Goal: Task Accomplishment & Management: Use online tool/utility

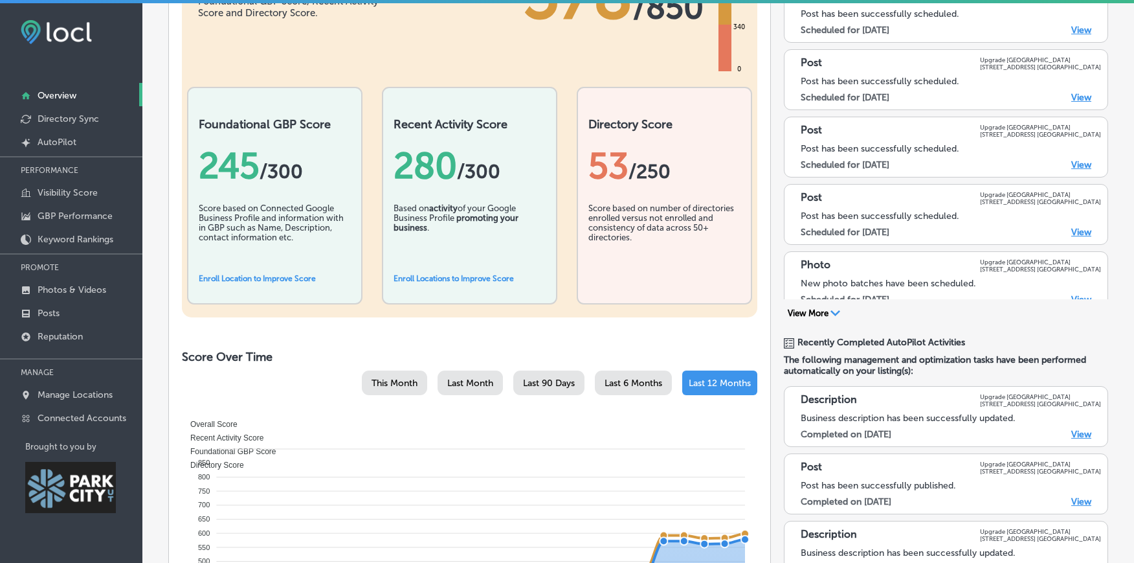
scroll to position [715, 0]
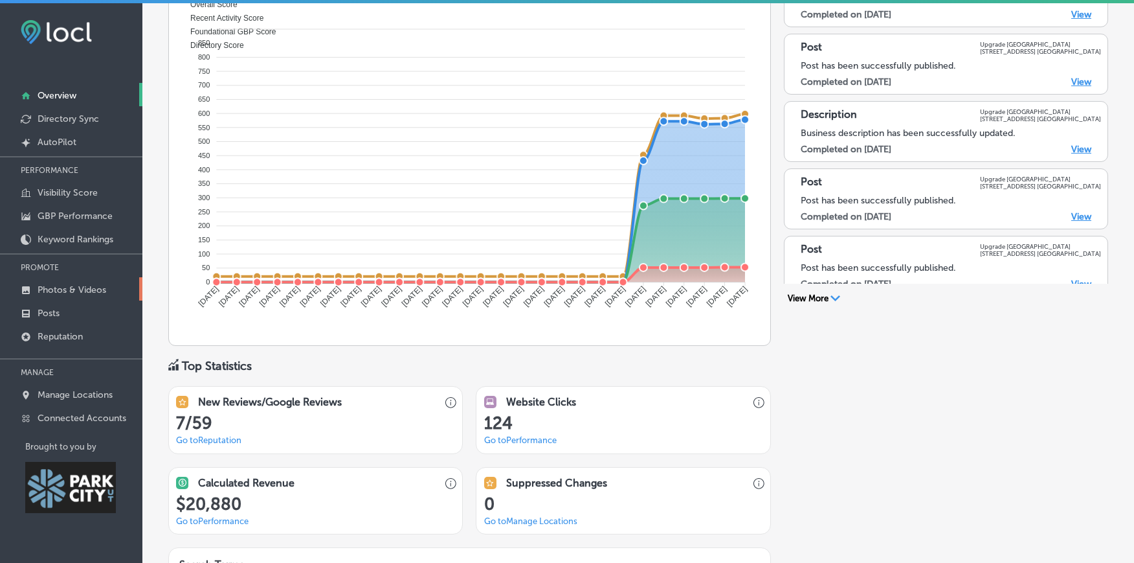
click at [82, 289] on p "Photos & Videos" at bounding box center [72, 289] width 69 height 11
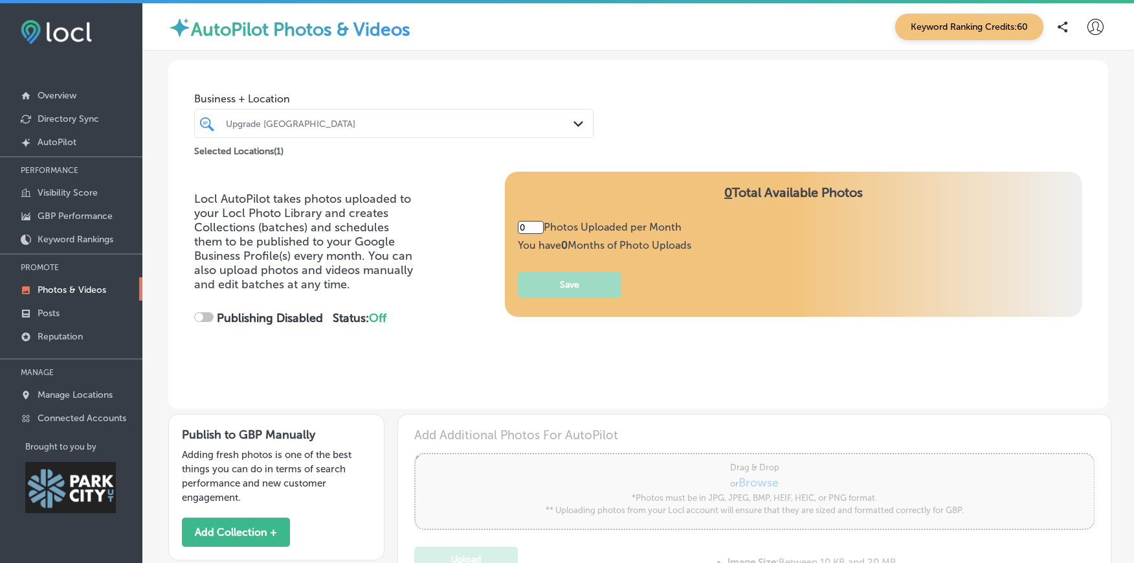
type input "5"
checkbox input "true"
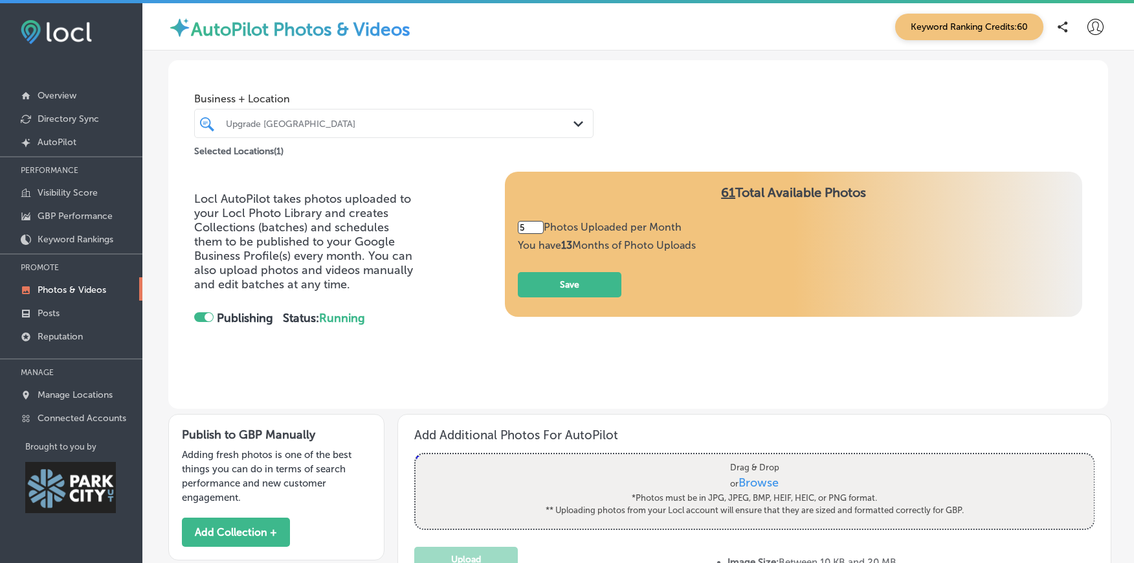
drag, startPoint x: 537, startPoint y: 234, endPoint x: 504, endPoint y: 234, distance: 32.4
click at [506, 234] on div "61 Total Available Photos 5 Photos Uploaded per Month You have 13 Months of Pho…" at bounding box center [794, 244] width 578 height 145
type input "20"
click at [572, 295] on button "Save" at bounding box center [570, 284] width 104 height 25
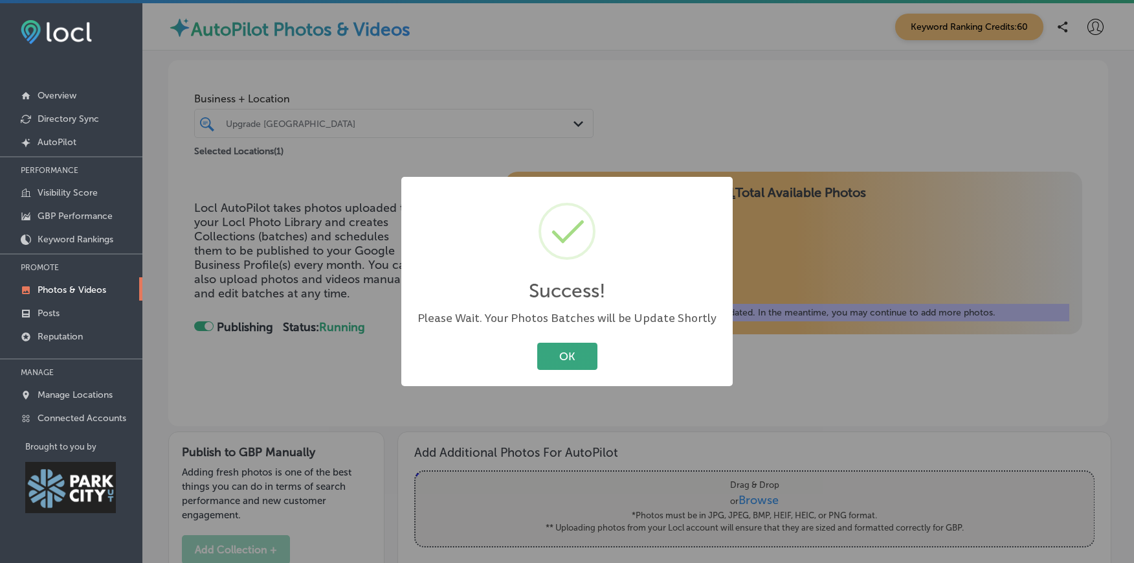
click at [553, 367] on button "OK" at bounding box center [567, 355] width 60 height 27
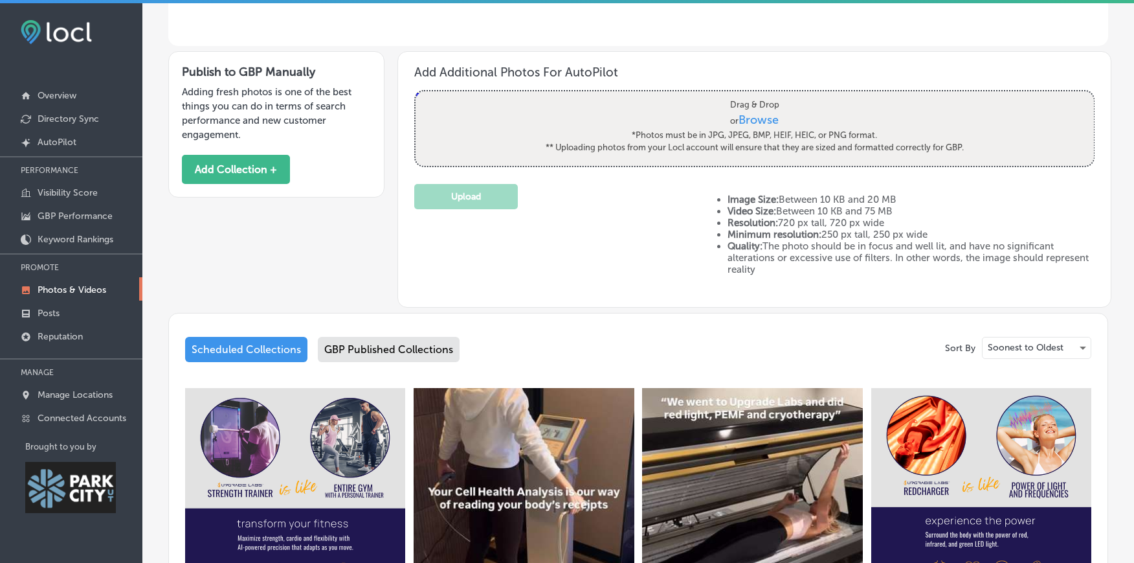
scroll to position [86, 0]
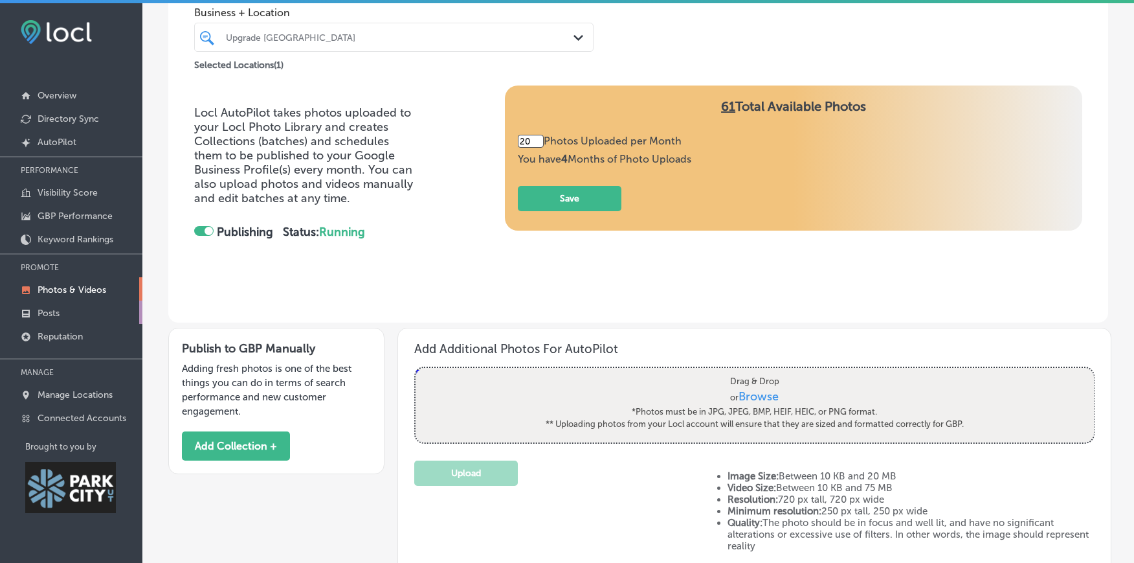
click at [67, 312] on link "Posts" at bounding box center [71, 311] width 142 height 23
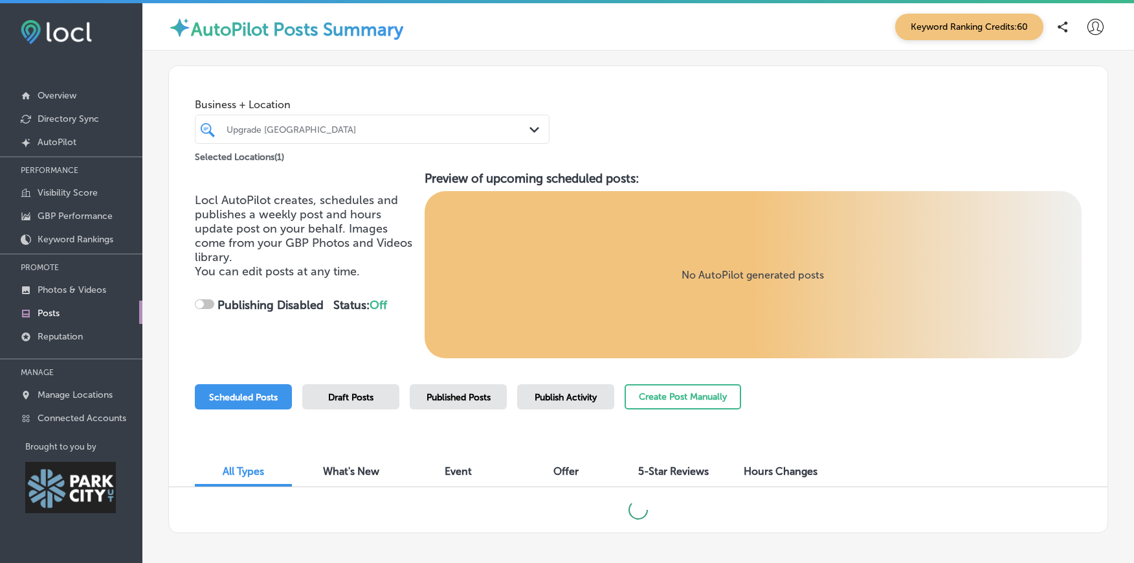
checkbox input "true"
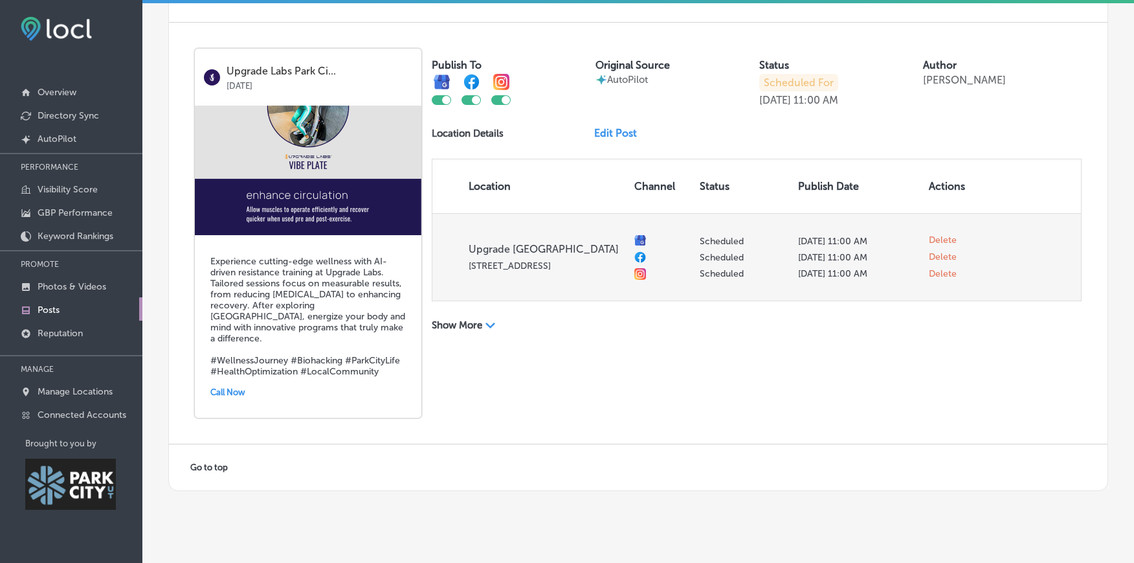
scroll to position [2501, 0]
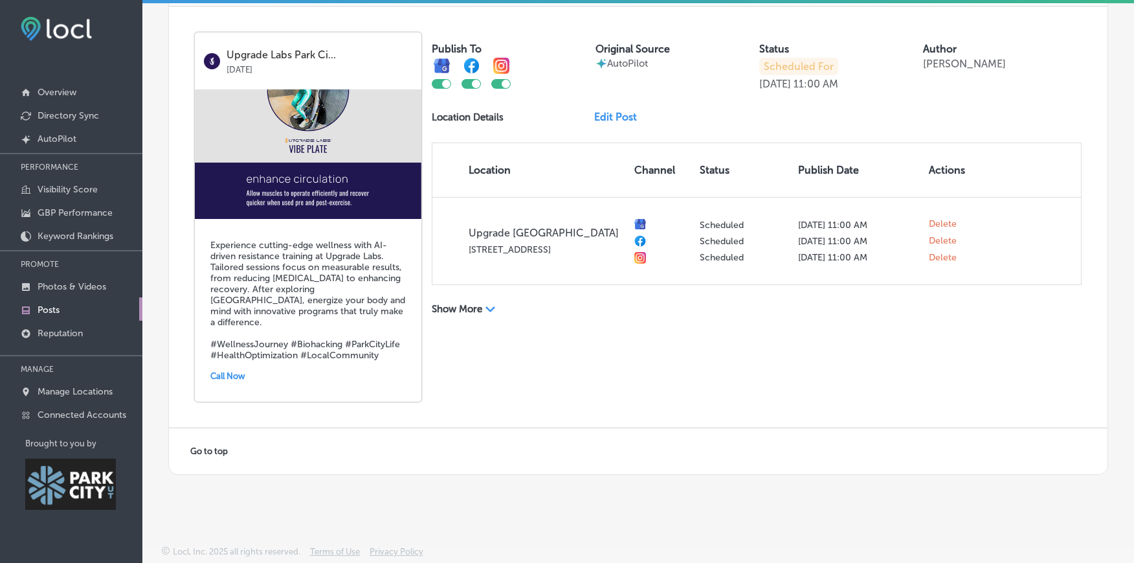
click at [603, 123] on link "Edit Post" at bounding box center [620, 117] width 53 height 12
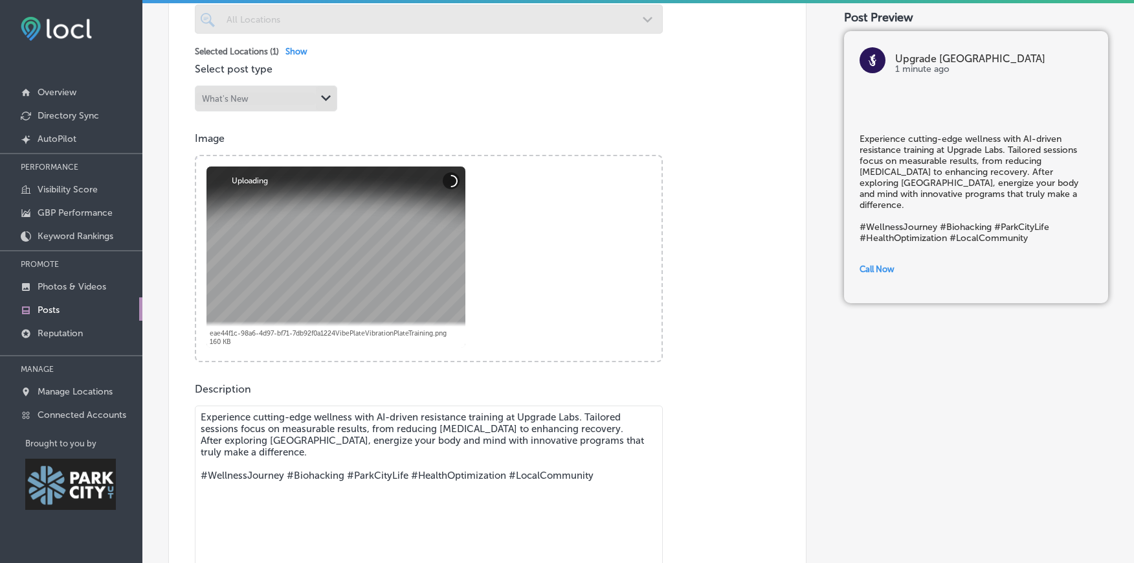
scroll to position [431, 0]
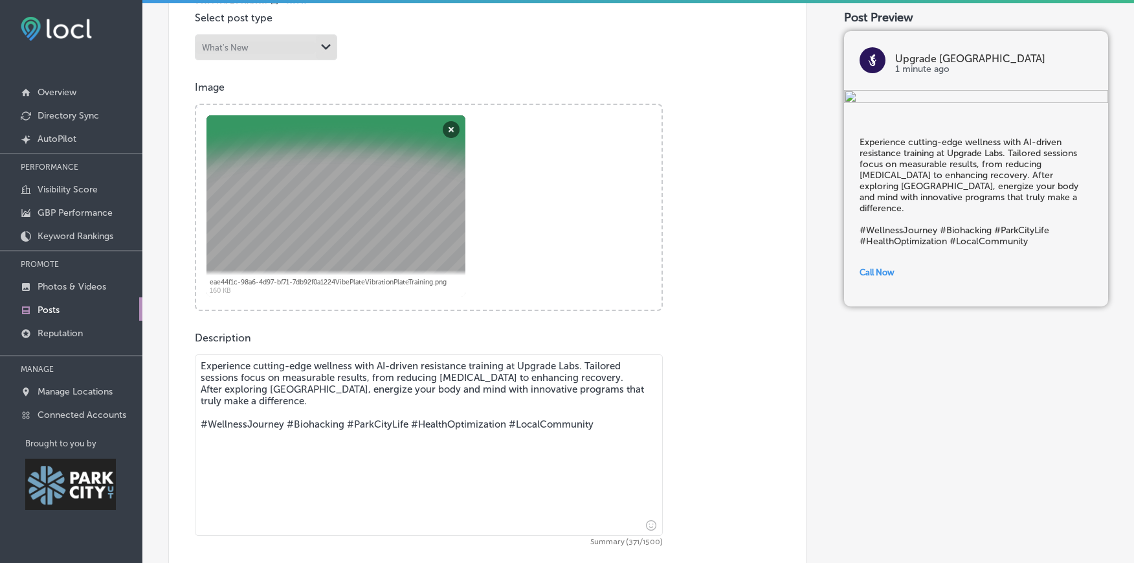
click at [420, 370] on textarea "Experience cutting-edge wellness with AI-driven resistance training at Upgrade …" at bounding box center [429, 444] width 468 height 181
drag, startPoint x: 381, startPoint y: 371, endPoint x: 517, endPoint y: 370, distance: 136.6
click at [517, 370] on textarea "Experience cutting-edge wellness with AI-driven resistance training at Upgrade …" at bounding box center [429, 444] width 468 height 181
click at [640, 370] on textarea "Experience cutting-edge wellness with top-of-the-line vibration plate at Upgrad…" at bounding box center [429, 444] width 468 height 181
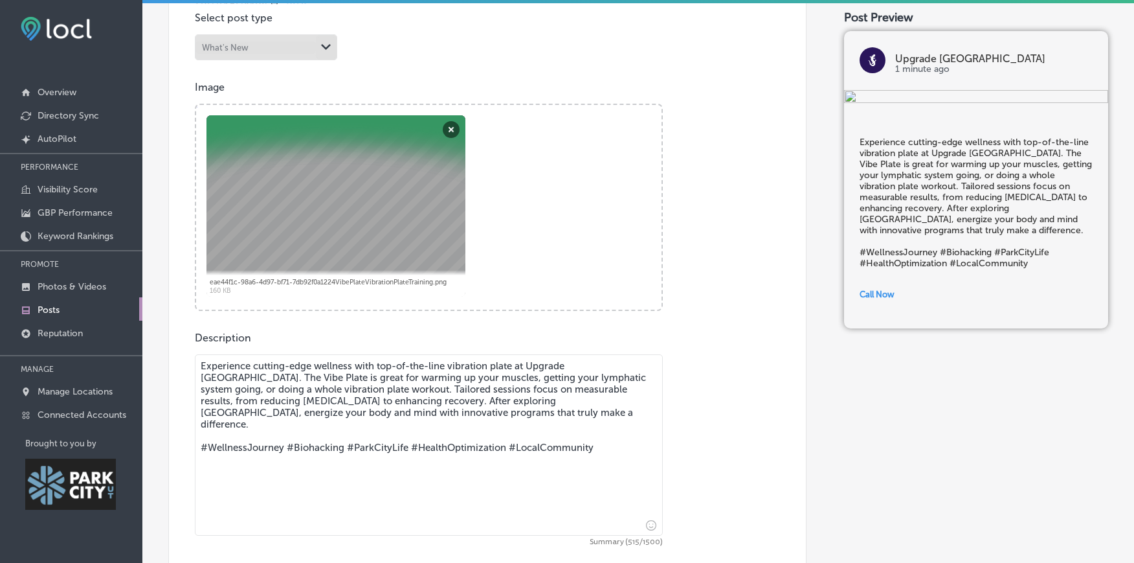
drag, startPoint x: 351, startPoint y: 396, endPoint x: 462, endPoint y: 423, distance: 114.6
click at [463, 423] on textarea "Experience cutting-edge wellness with top-of-the-line vibration plate at Upgrad…" at bounding box center [429, 444] width 468 height 181
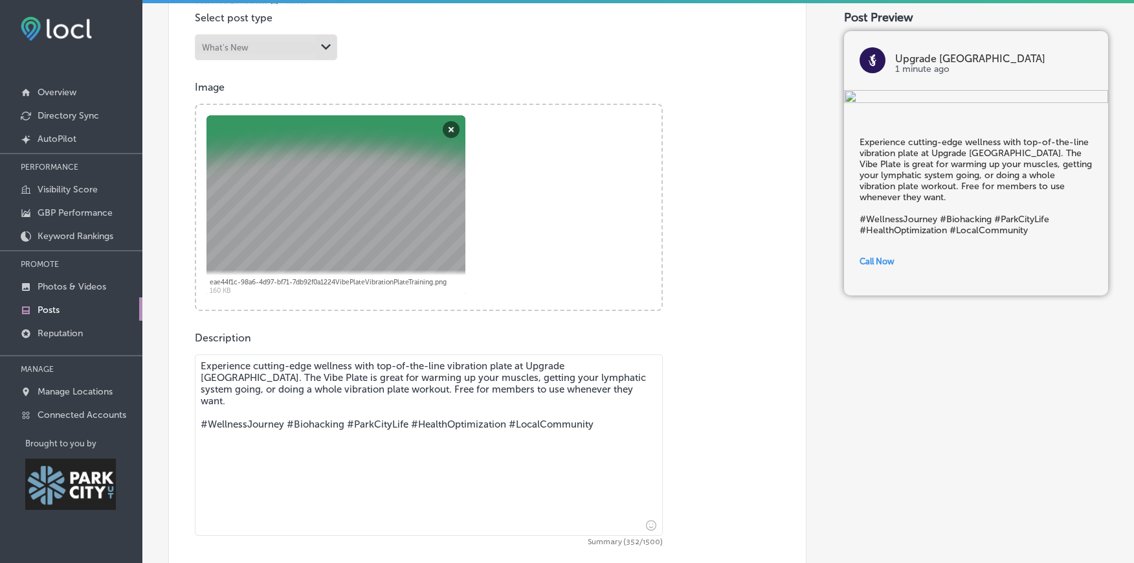
click at [561, 416] on textarea "Experience cutting-edge wellness with top-of-the-line vibration plate at Upgrad…" at bounding box center [429, 444] width 468 height 181
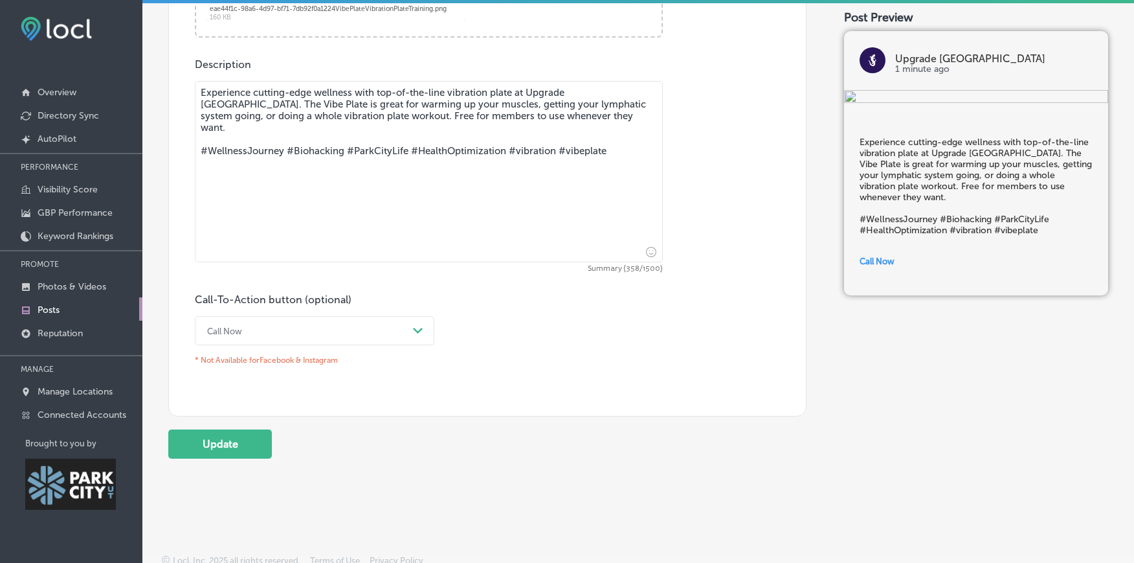
scroll to position [717, 0]
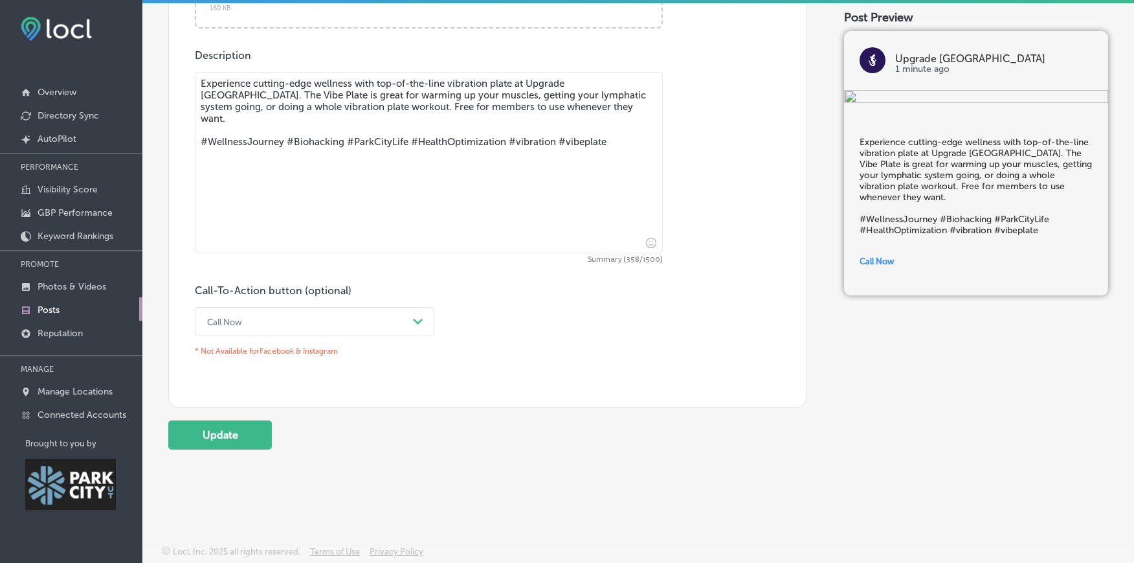
type textarea "Experience cutting-edge wellness with top-of-the-line vibration plate at Upgrad…"
click at [385, 331] on div "Call Now" at bounding box center [304, 321] width 207 height 20
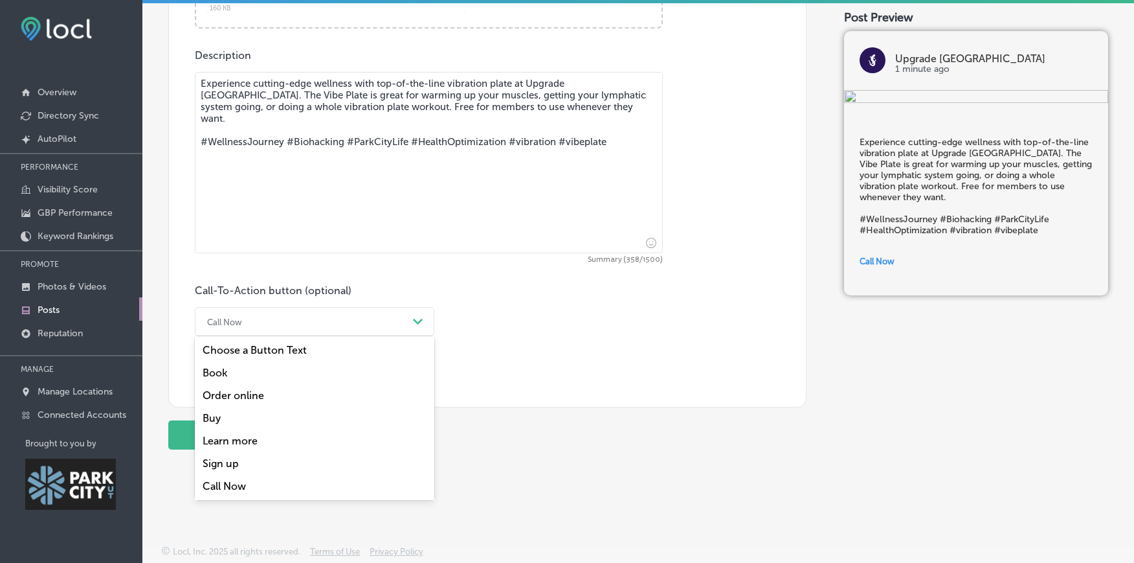
click at [249, 442] on div "Learn more" at bounding box center [315, 440] width 240 height 23
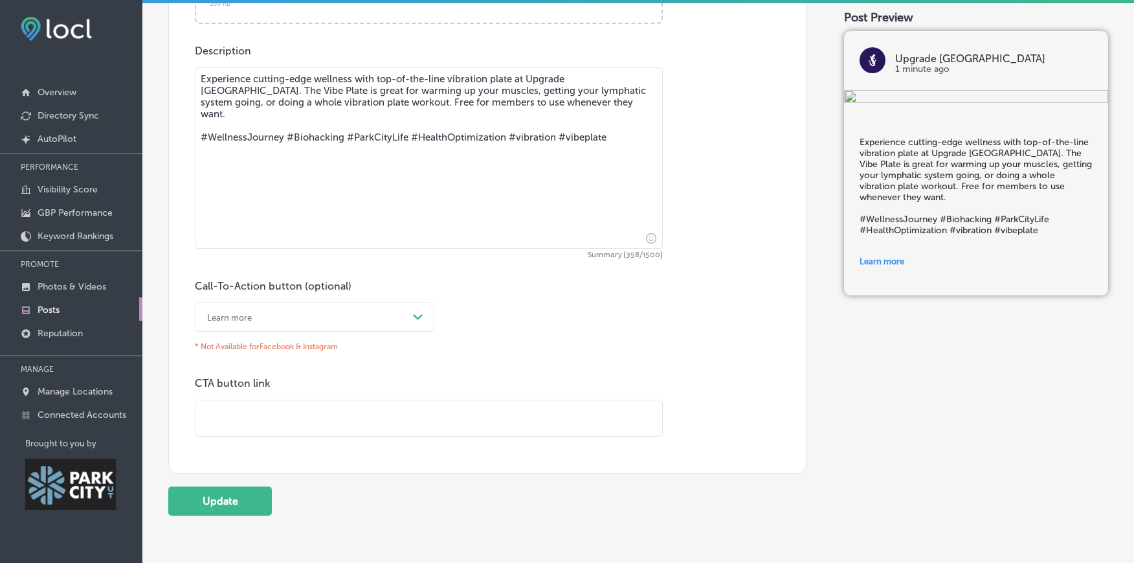
click at [282, 432] on input "text" at bounding box center [429, 418] width 467 height 36
paste input "https://upgradelabs.com/intro-offer/?location=park-city"
type input "https://upgradelabs.com/intro-offer/?location=park-city"
click at [207, 515] on button "Update" at bounding box center [220, 500] width 104 height 29
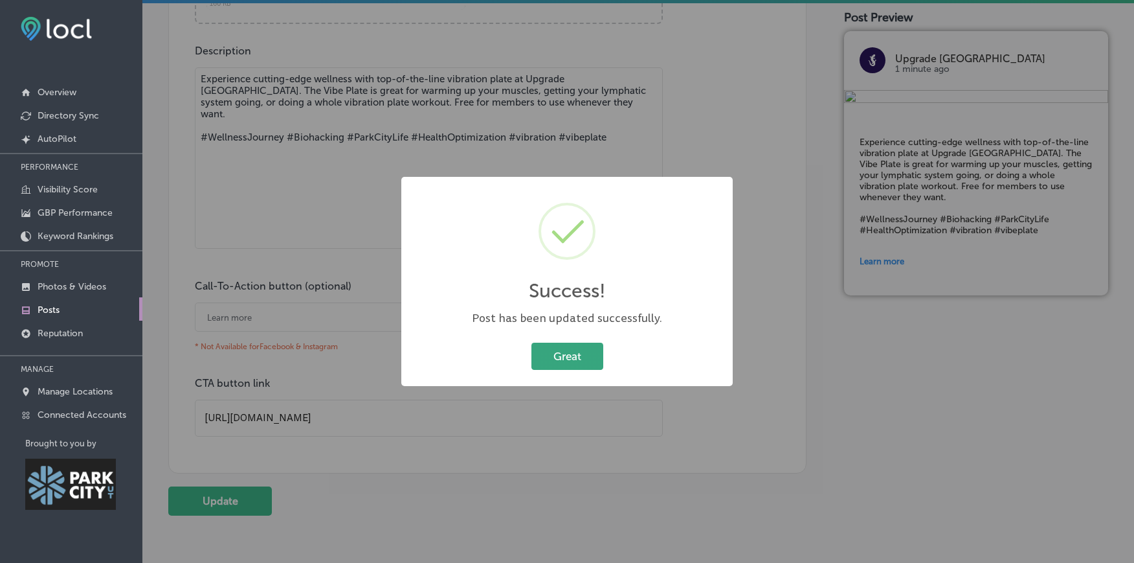
click at [568, 358] on button "Great" at bounding box center [568, 355] width 72 height 27
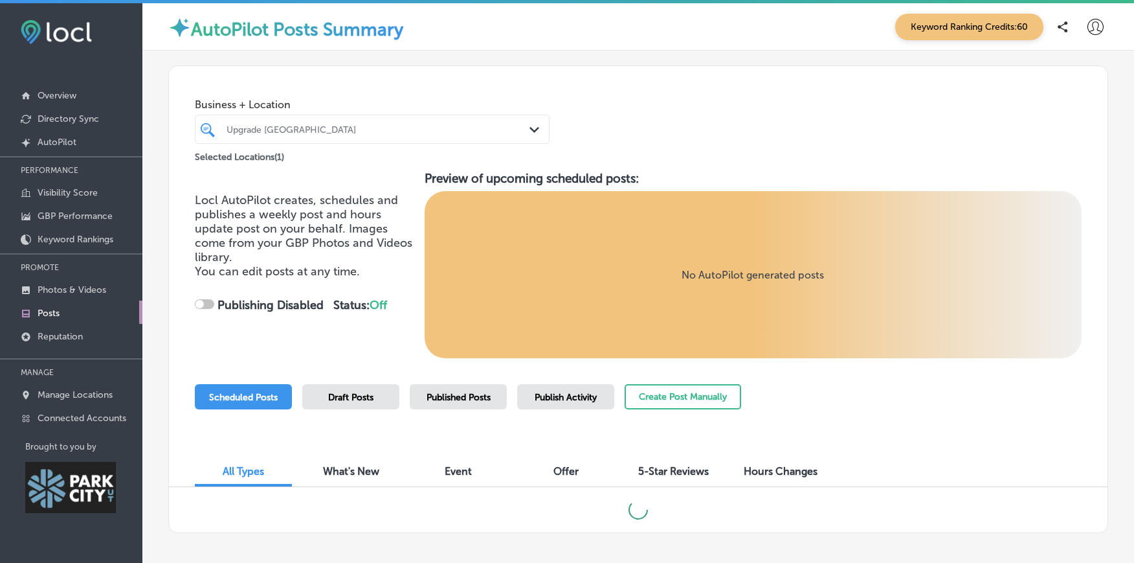
checkbox input "true"
